Goal: Information Seeking & Learning: Learn about a topic

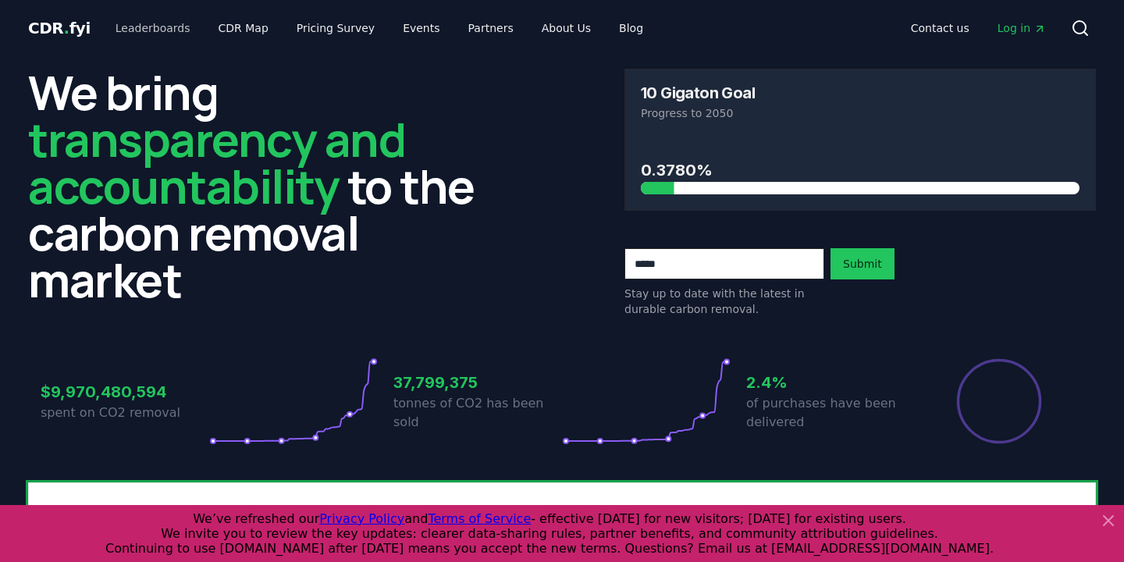
click at [163, 34] on link "Leaderboards" at bounding box center [153, 28] width 100 height 28
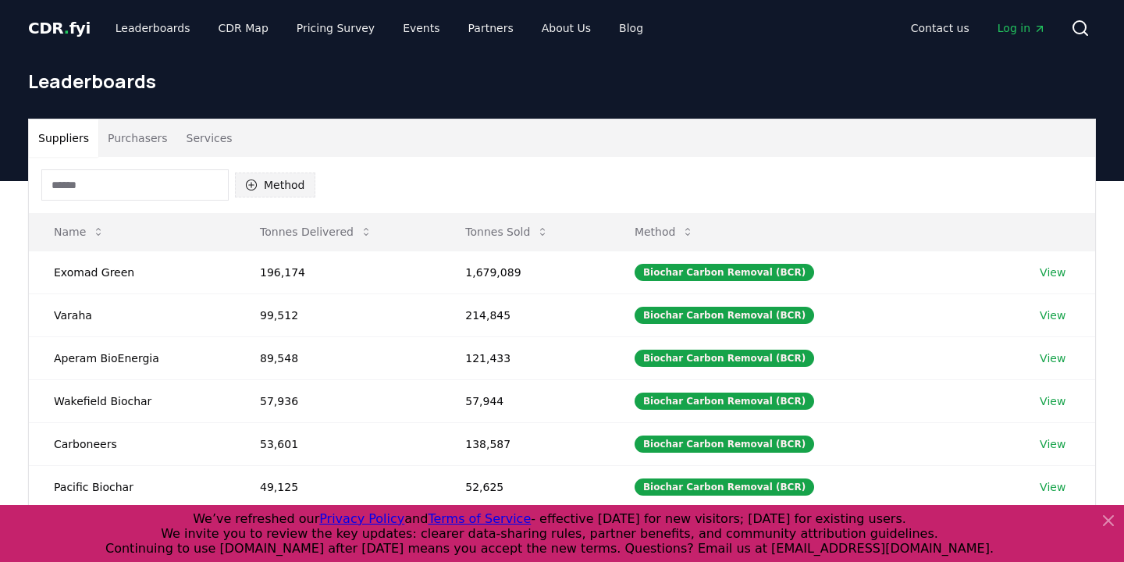
click at [279, 186] on button "Method" at bounding box center [275, 185] width 80 height 25
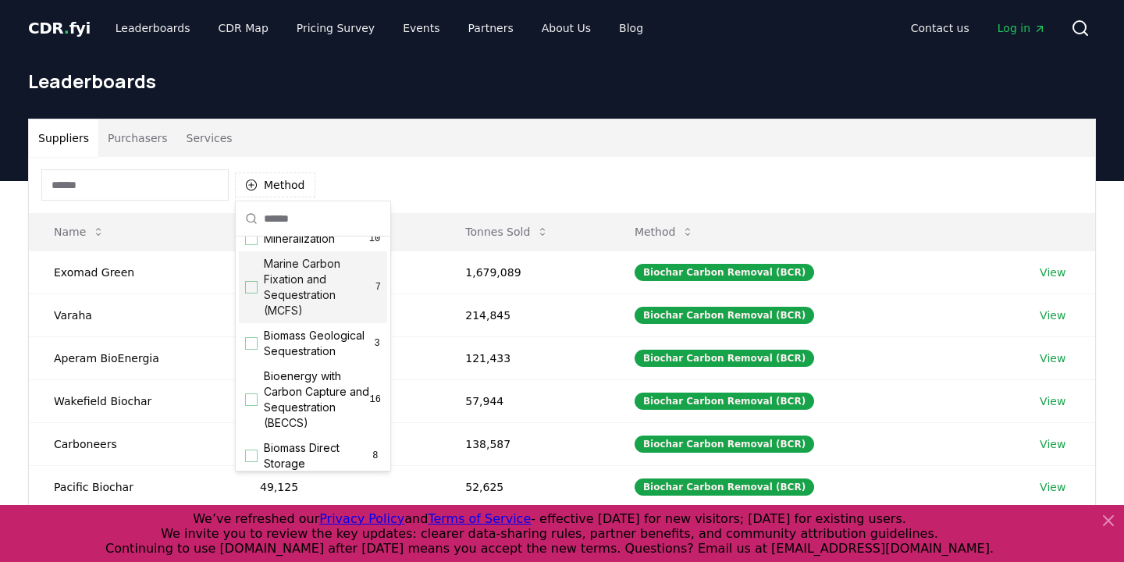
scroll to position [62, 0]
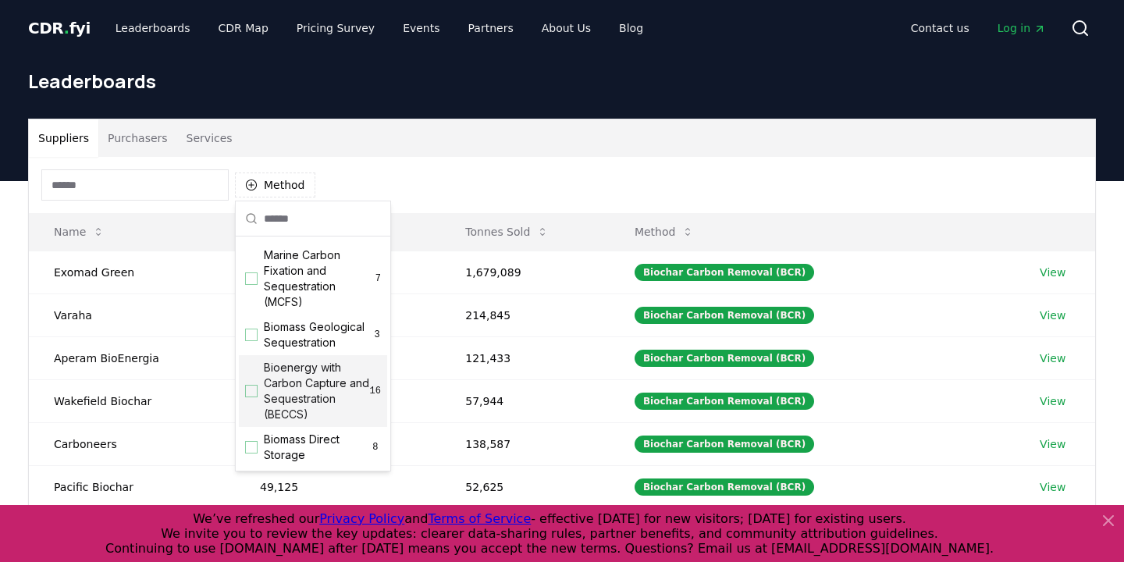
click at [285, 386] on span "Bioenergy with Carbon Capture and Sequestration (BECCS)" at bounding box center [317, 391] width 106 height 62
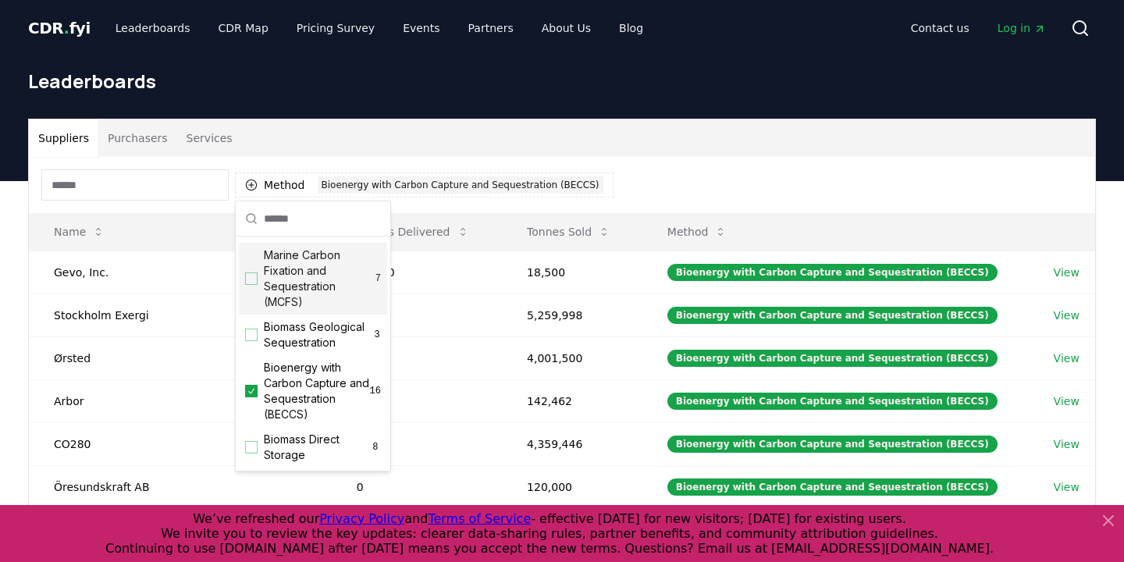
click at [627, 179] on div "Method 1 Bioenergy with Carbon Capture and Sequestration (BECCS)" at bounding box center [562, 185] width 1066 height 56
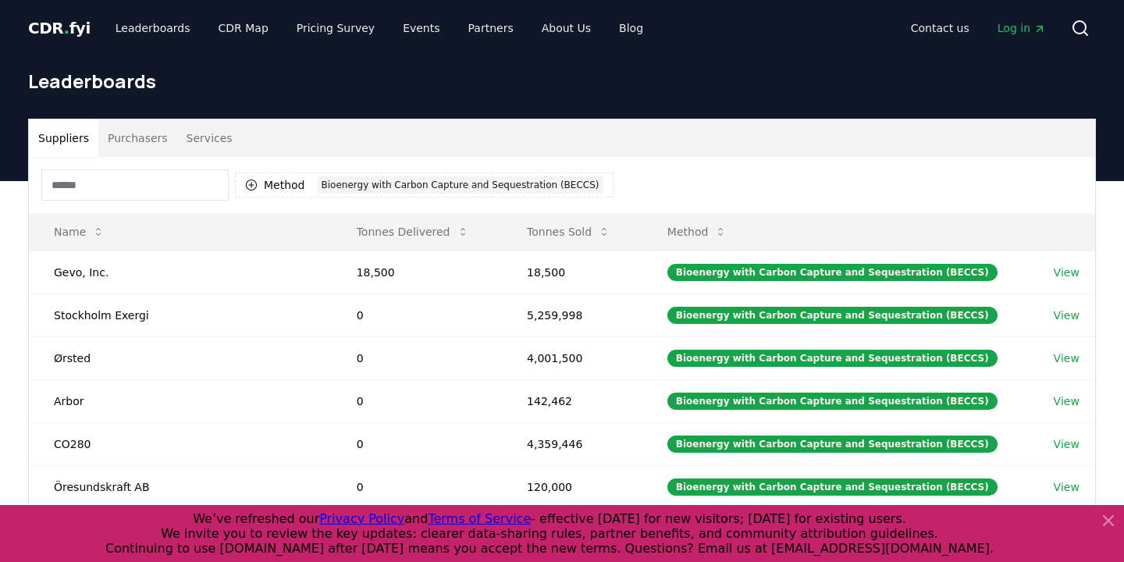
scroll to position [0, 0]
click at [199, 144] on button "Services" at bounding box center [209, 137] width 65 height 37
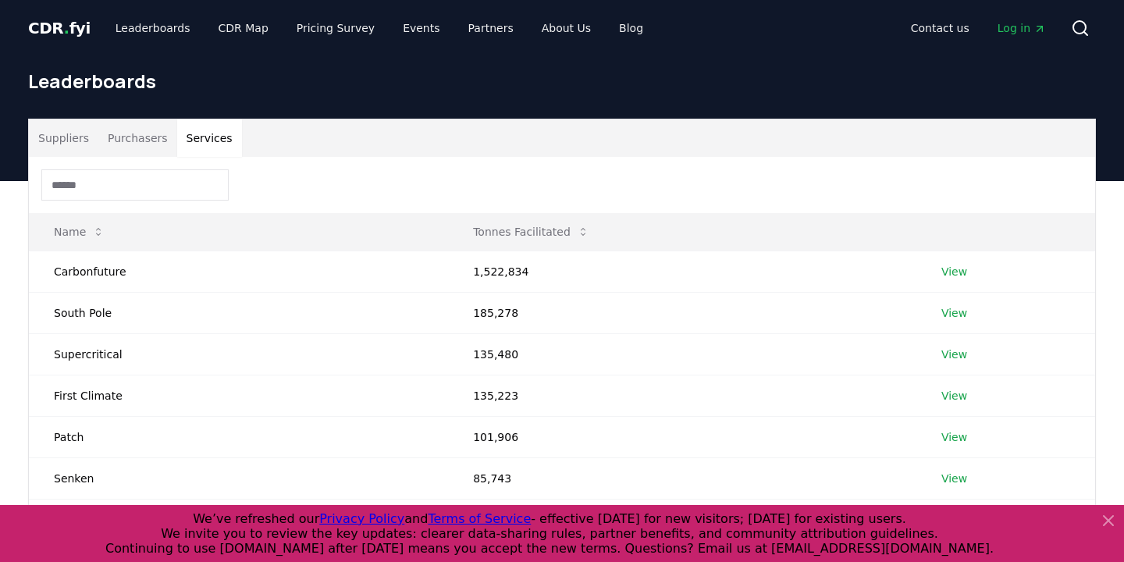
click at [147, 148] on button "Purchasers" at bounding box center [137, 137] width 79 height 37
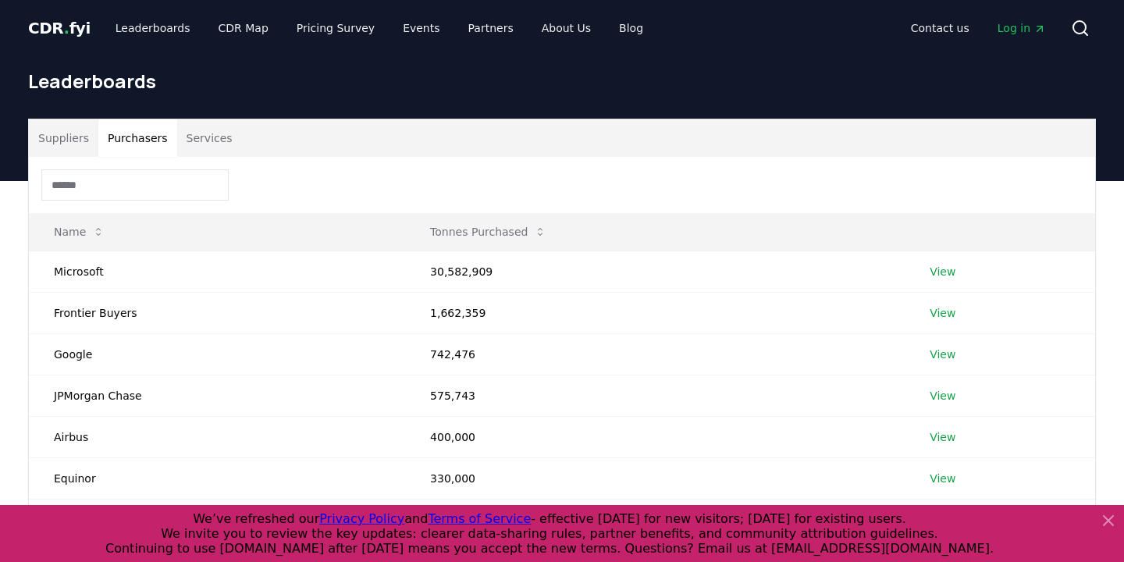
click at [80, 137] on button "Suppliers" at bounding box center [63, 137] width 69 height 37
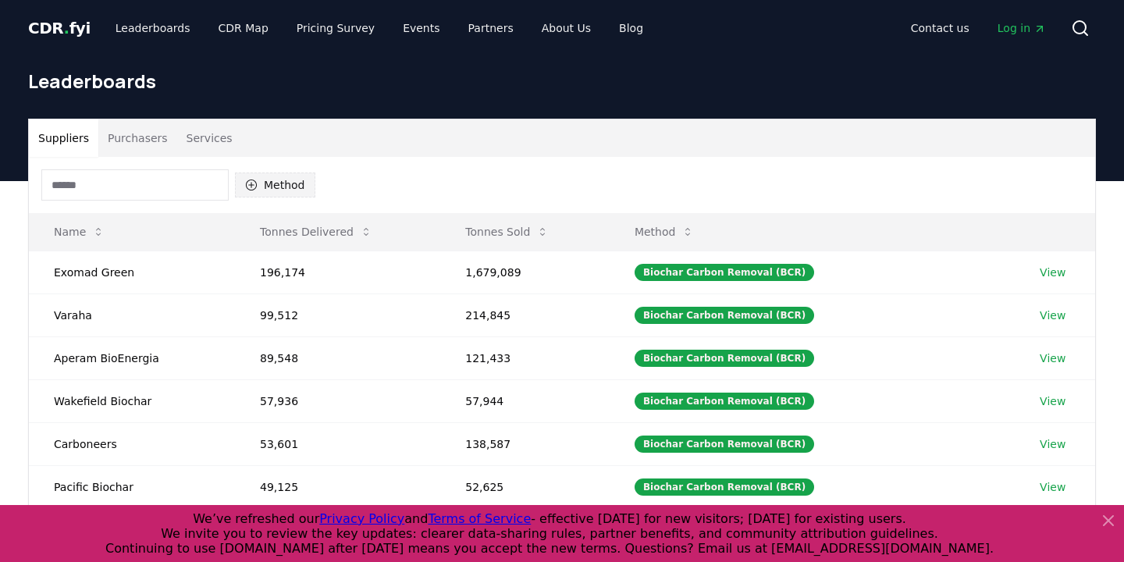
click at [290, 183] on button "Method" at bounding box center [275, 185] width 80 height 25
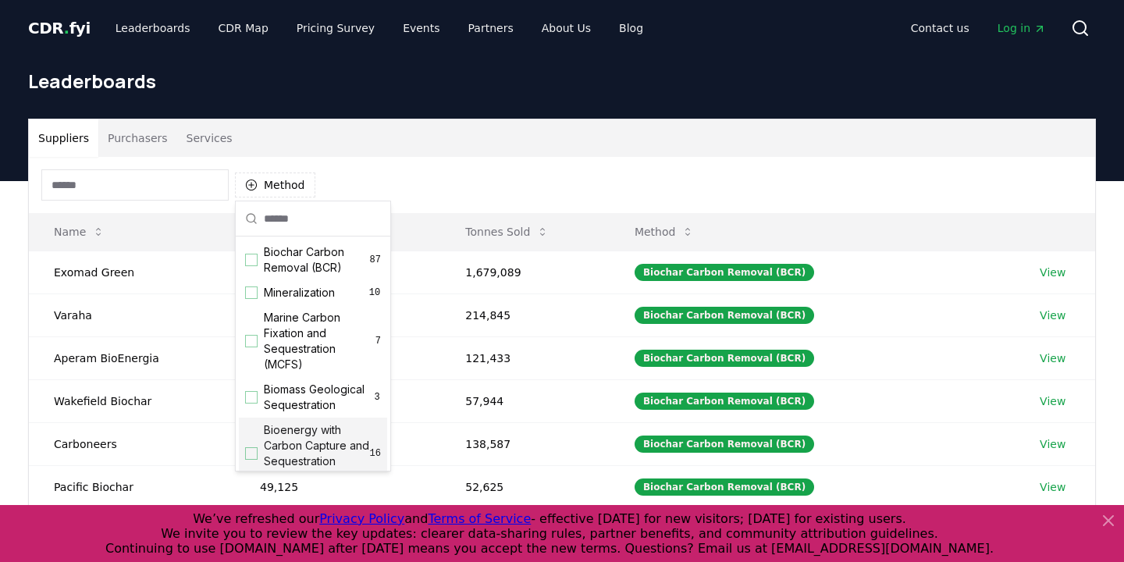
click at [311, 437] on span "Bioenergy with Carbon Capture and Sequestration (BECCS)" at bounding box center [317, 453] width 106 height 62
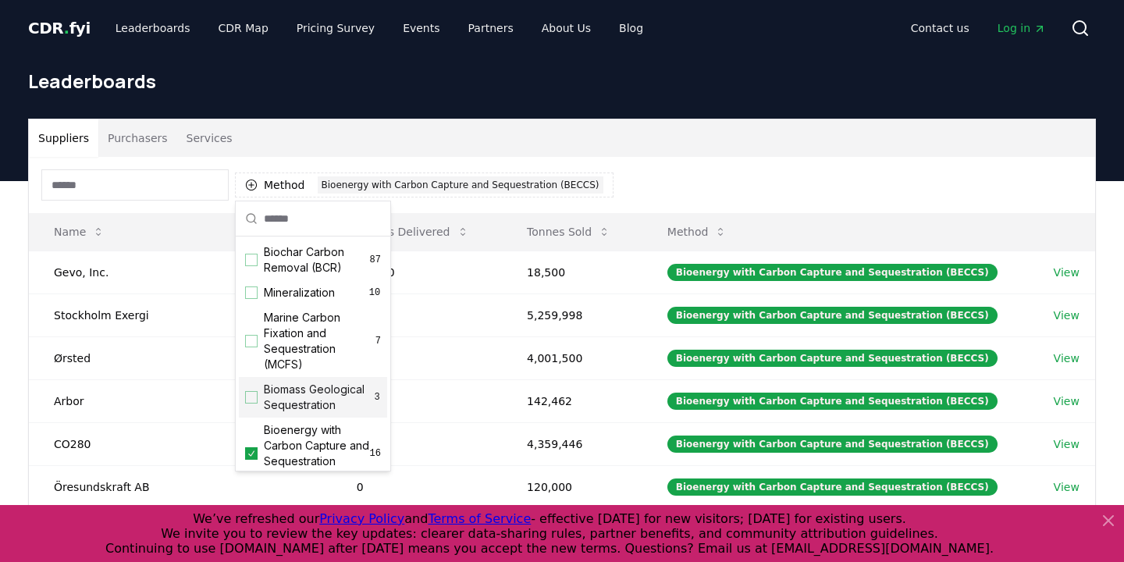
click at [670, 183] on div "Method 1 Bioenergy with Carbon Capture and Sequestration (BECCS)" at bounding box center [562, 185] width 1066 height 56
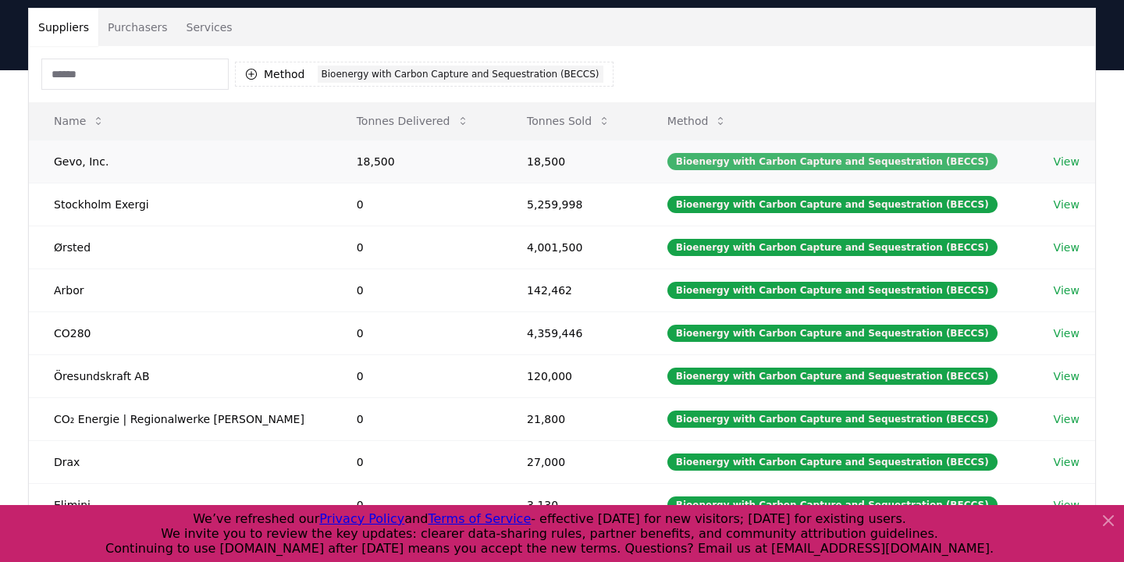
scroll to position [112, 0]
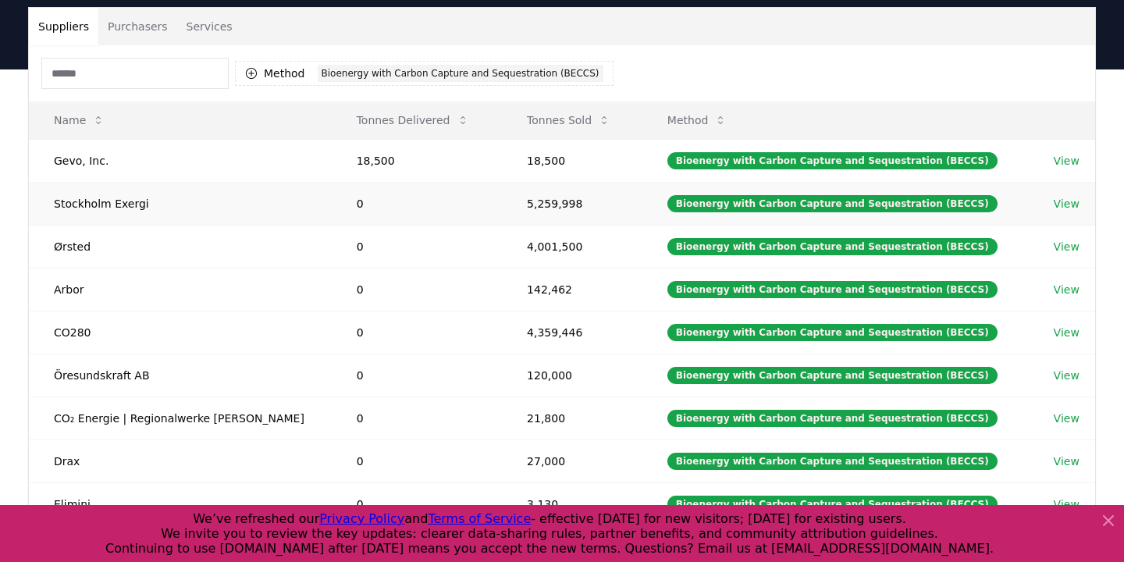
click at [1054, 201] on link "View" at bounding box center [1067, 204] width 26 height 16
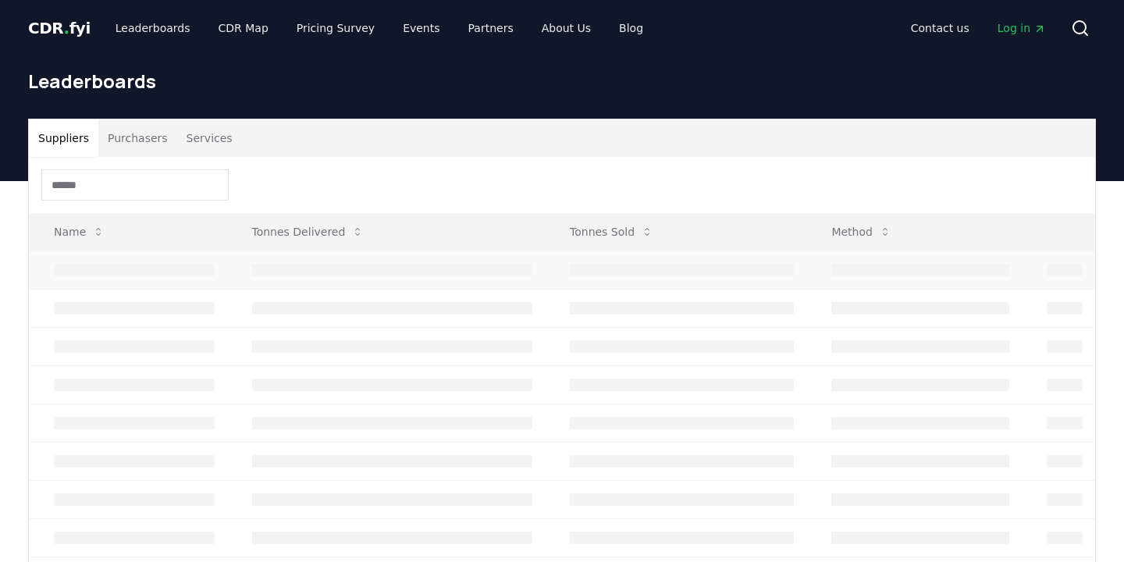
scroll to position [112, 0]
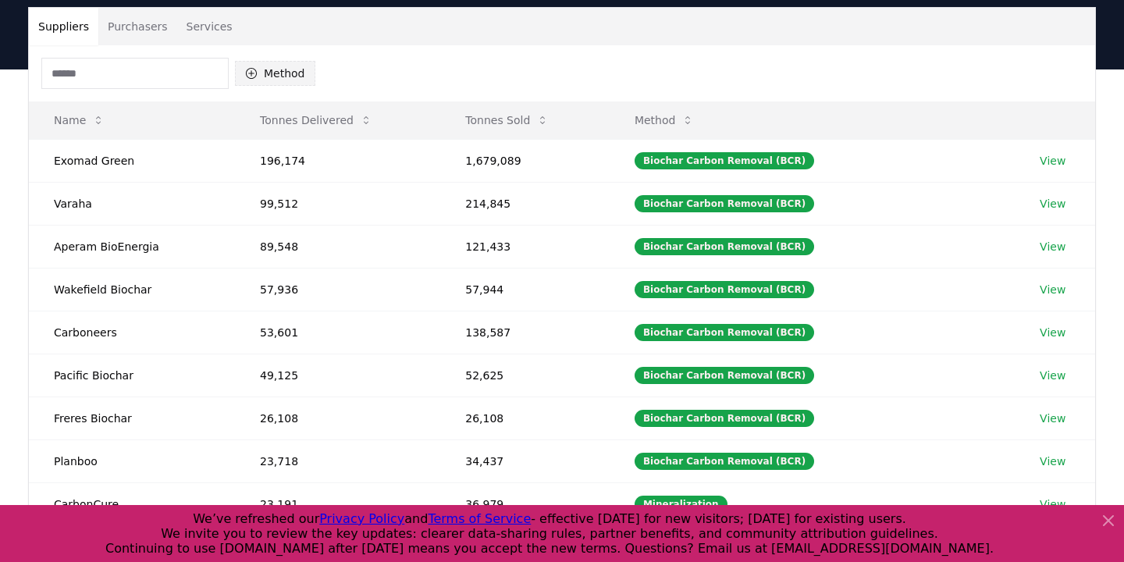
click at [266, 79] on button "Method" at bounding box center [275, 73] width 80 height 25
